Goal: Information Seeking & Learning: Learn about a topic

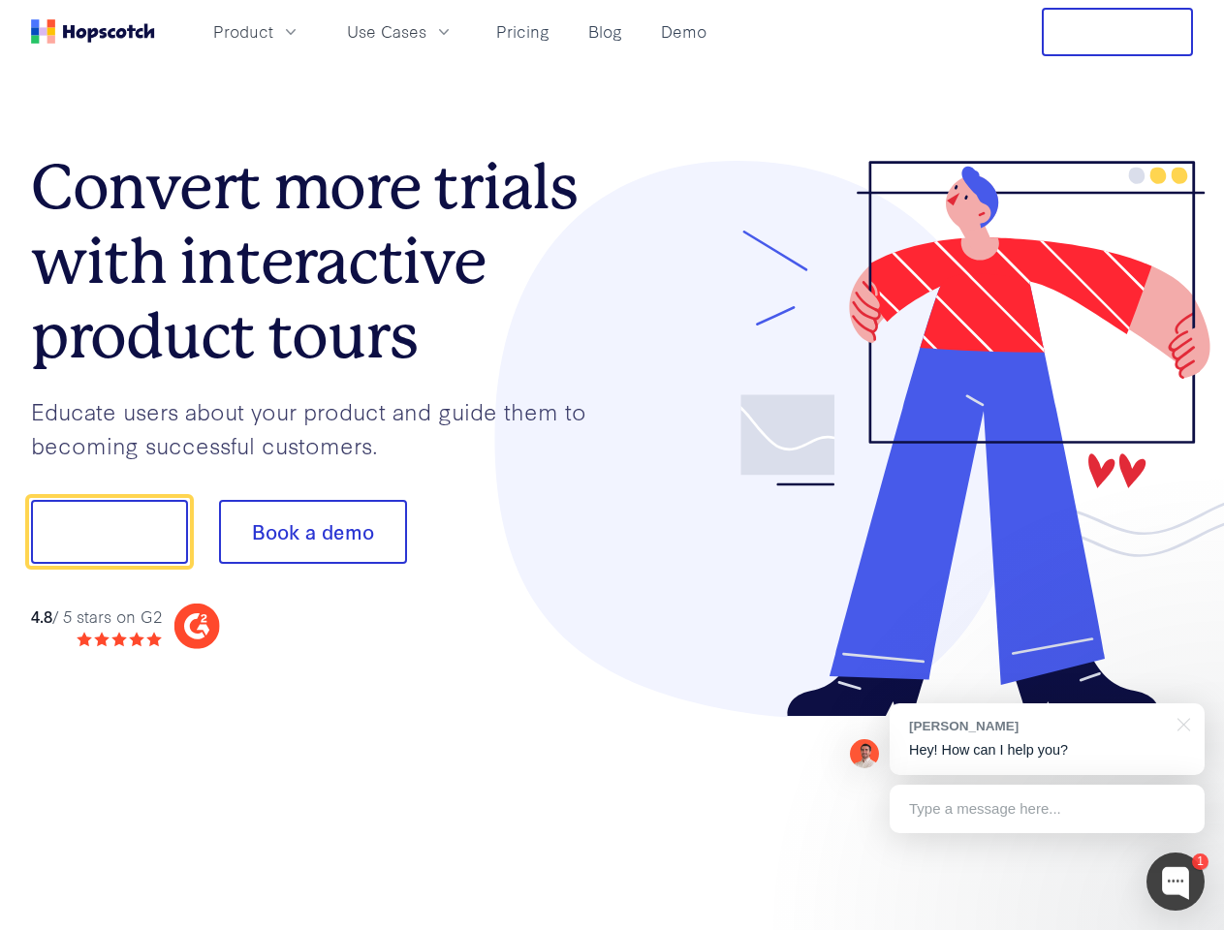
click at [612, 465] on div at bounding box center [902, 439] width 581 height 557
click at [273, 31] on span "Product" at bounding box center [243, 31] width 60 height 24
click at [426, 31] on span "Use Cases" at bounding box center [386, 31] width 79 height 24
click at [1117, 32] on button "Free Trial" at bounding box center [1117, 32] width 151 height 48
click at [109, 532] on button "Show me!" at bounding box center [109, 532] width 157 height 64
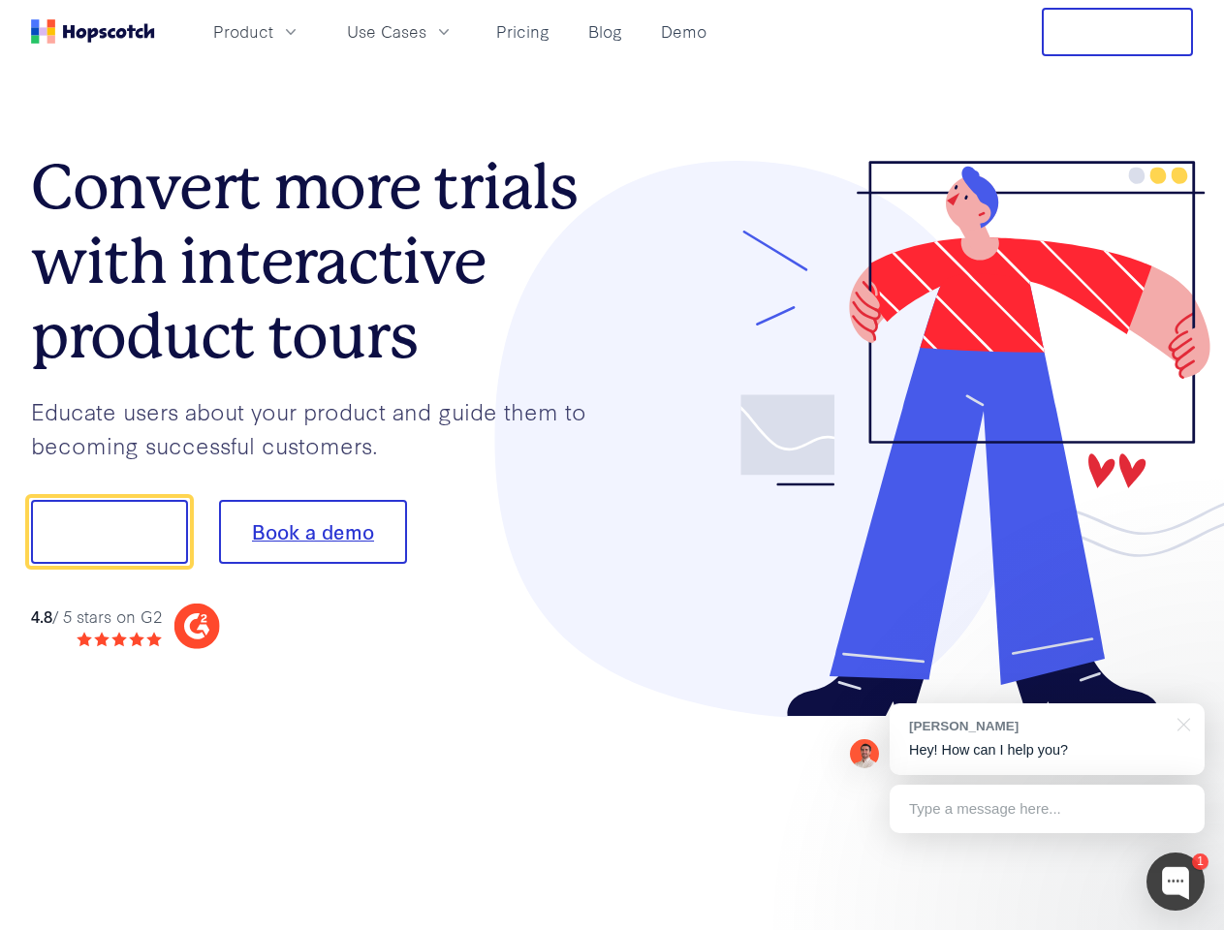
click at [312, 532] on button "Book a demo" at bounding box center [313, 532] width 188 height 64
click at [1175, 882] on div at bounding box center [1175, 882] width 58 height 58
click at [1046, 739] on div "[PERSON_NAME] Hey! How can I help you?" at bounding box center [1046, 739] width 315 height 72
click at [1180, 723] on div at bounding box center [1022, 659] width 363 height 387
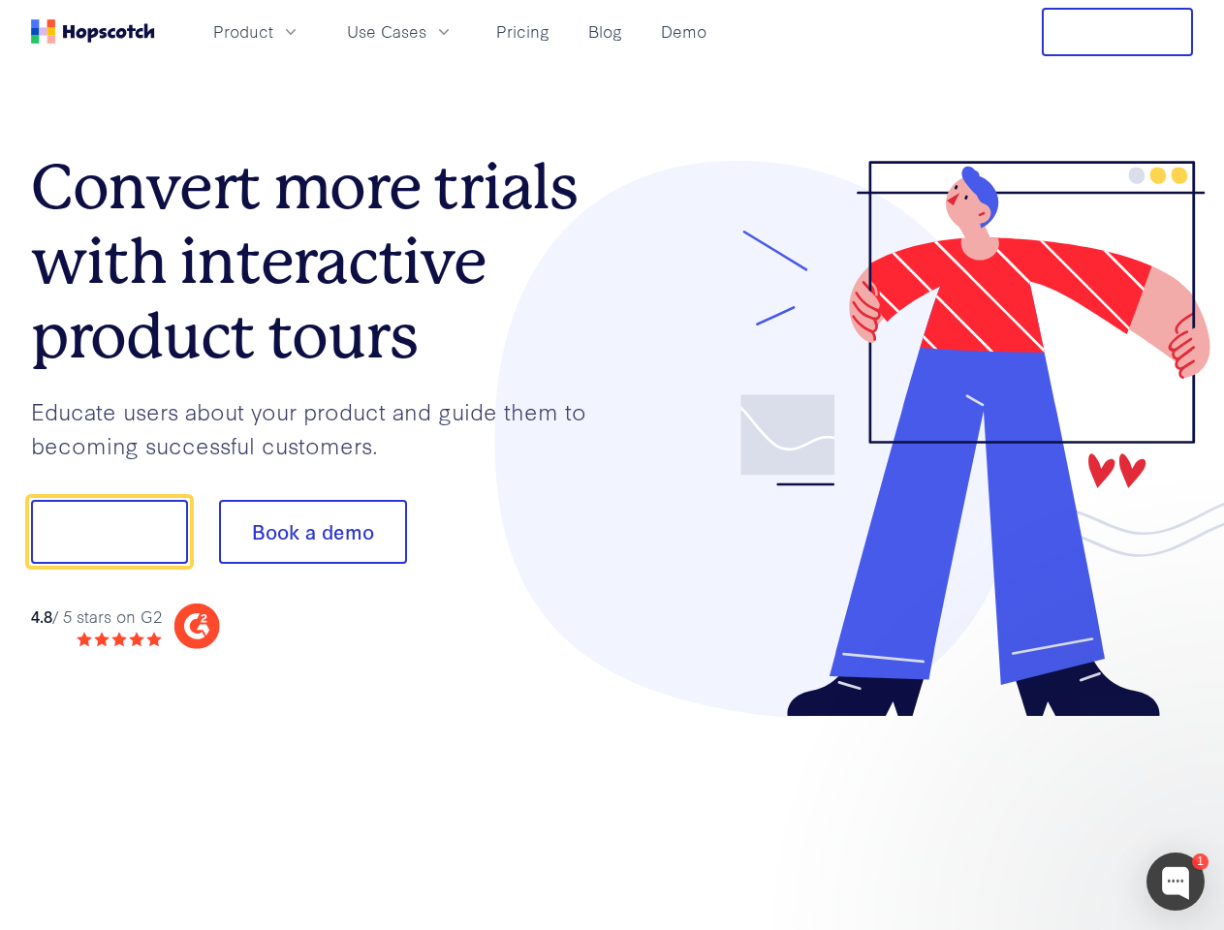
click at [1046, 809] on div at bounding box center [1022, 659] width 363 height 387
